Goal: Find contact information: Find contact information

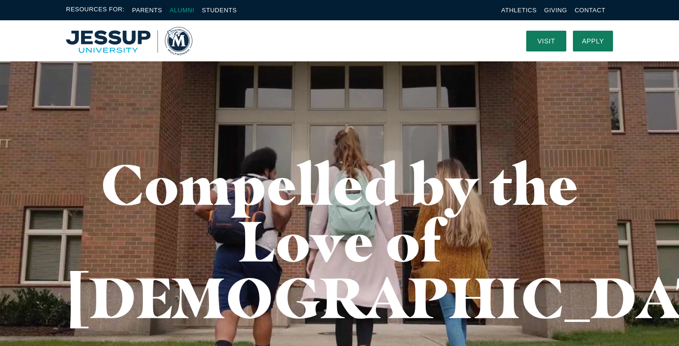
click at [180, 9] on link "Alumni" at bounding box center [182, 10] width 25 height 7
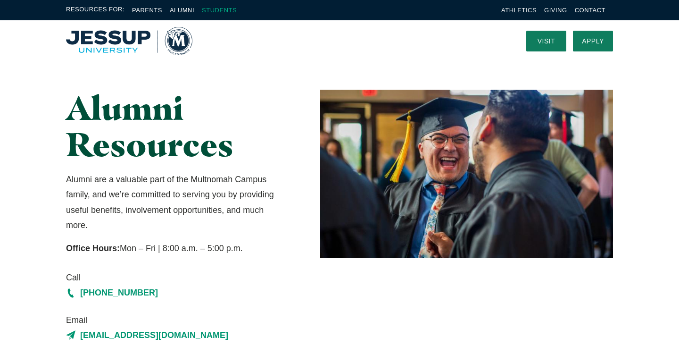
click at [212, 12] on link "Students" at bounding box center [219, 10] width 35 height 7
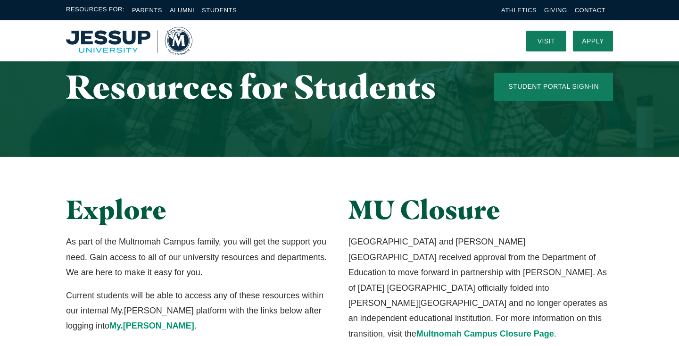
scroll to position [47, 0]
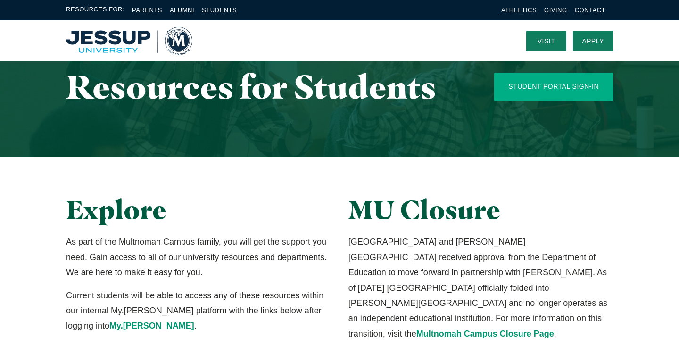
click at [568, 94] on link "Student Portal Sign-In" at bounding box center [553, 87] width 119 height 28
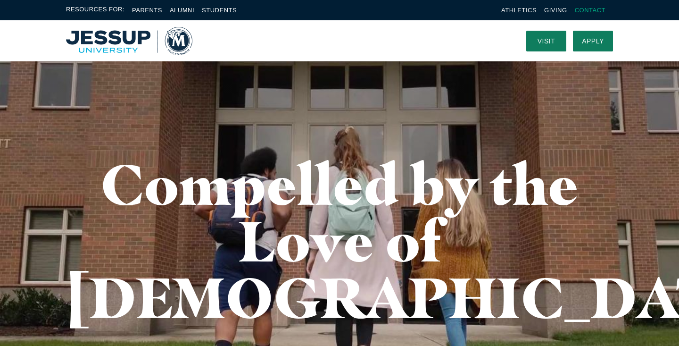
click at [590, 10] on link "Contact" at bounding box center [590, 10] width 31 height 7
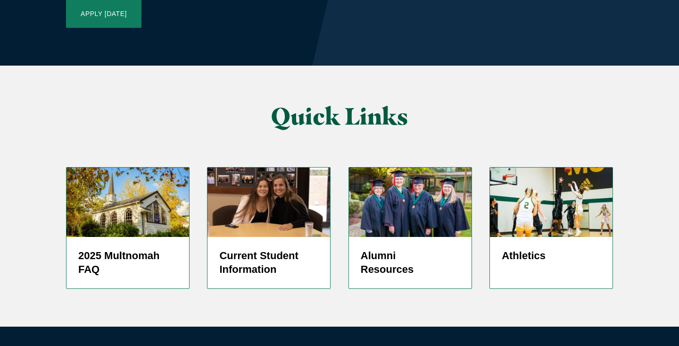
scroll to position [2288, 0]
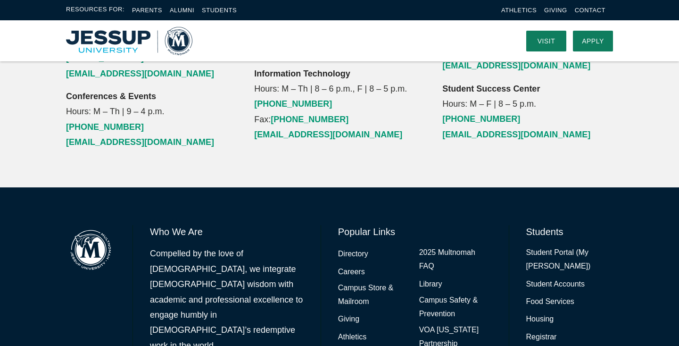
scroll to position [1199, 0]
